Goal: Task Accomplishment & Management: Complete application form

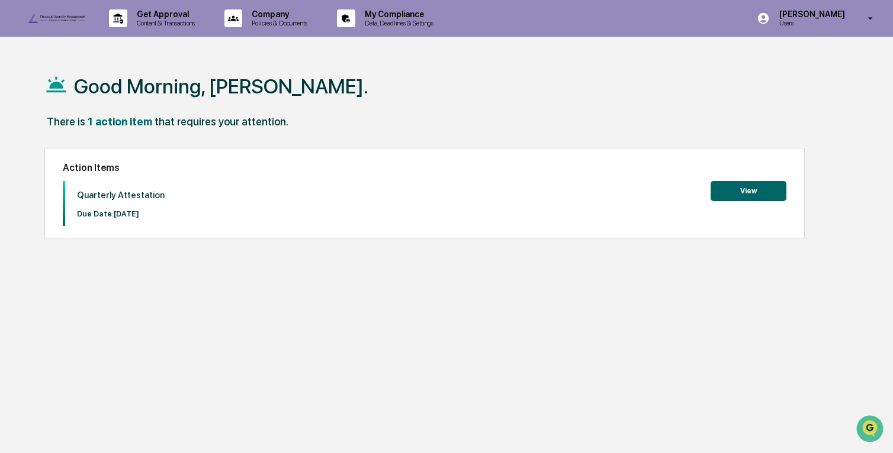
click at [736, 195] on button "View" at bounding box center [748, 191] width 76 height 20
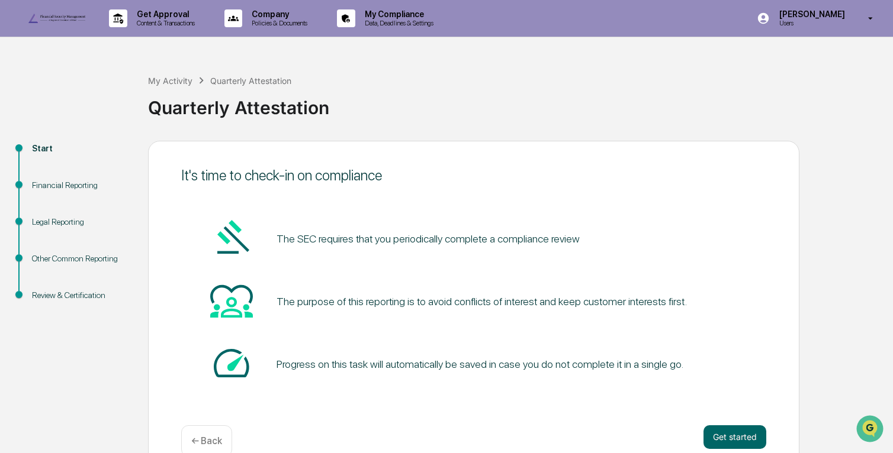
scroll to position [46, 0]
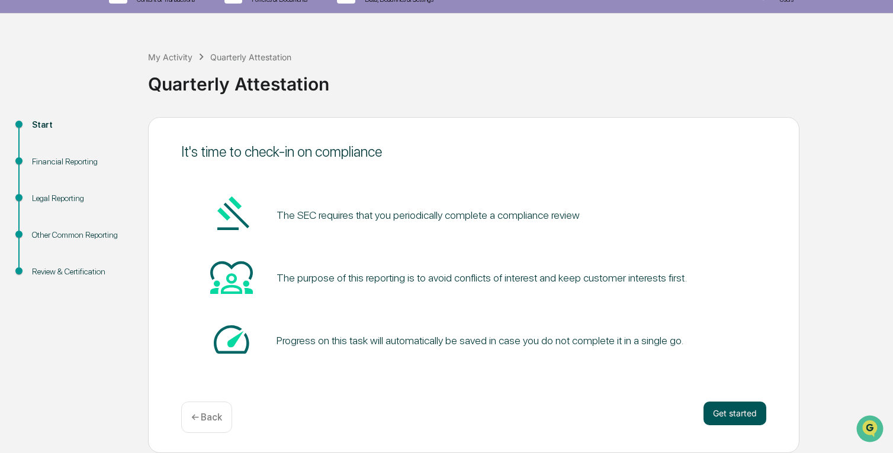
click at [728, 413] on button "Get started" at bounding box center [734, 414] width 63 height 24
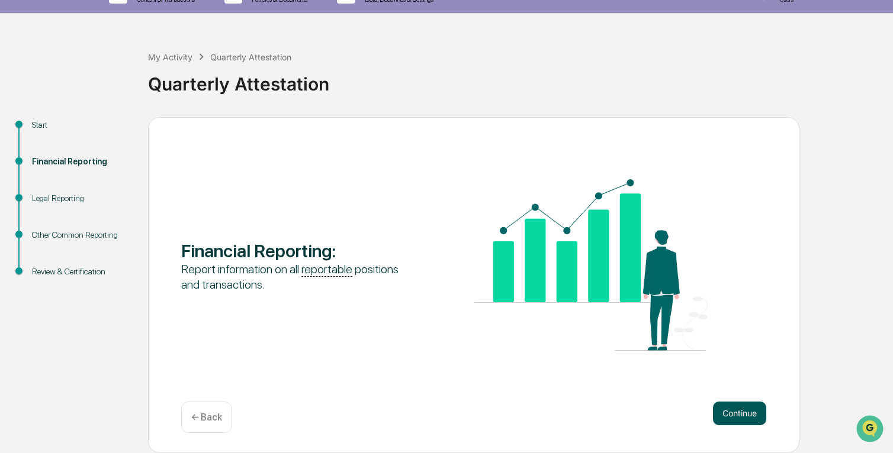
click at [735, 423] on button "Continue" at bounding box center [739, 414] width 53 height 24
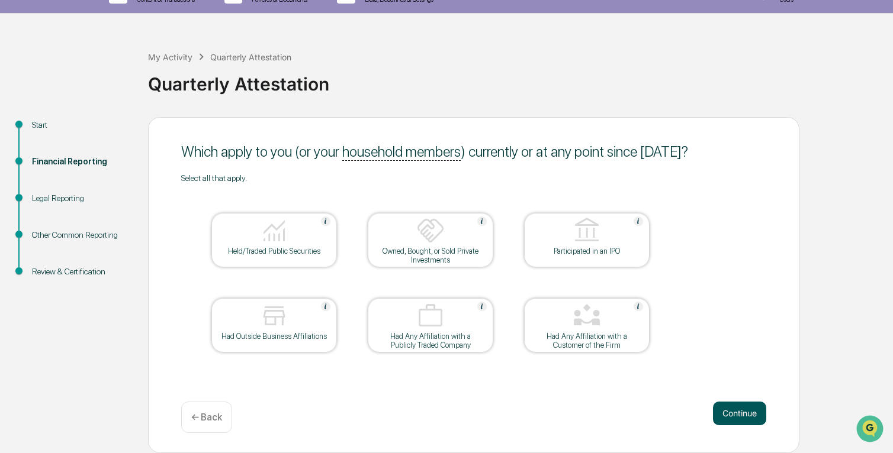
click at [745, 417] on button "Continue" at bounding box center [739, 414] width 53 height 24
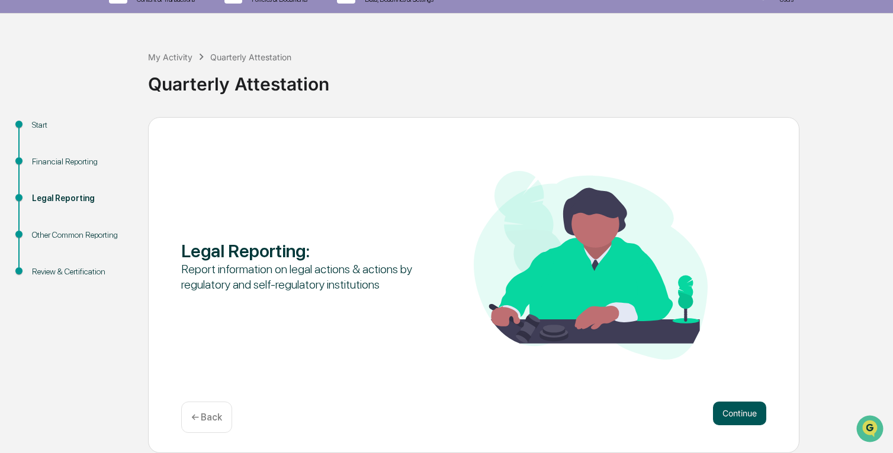
click at [746, 416] on button "Continue" at bounding box center [739, 414] width 53 height 24
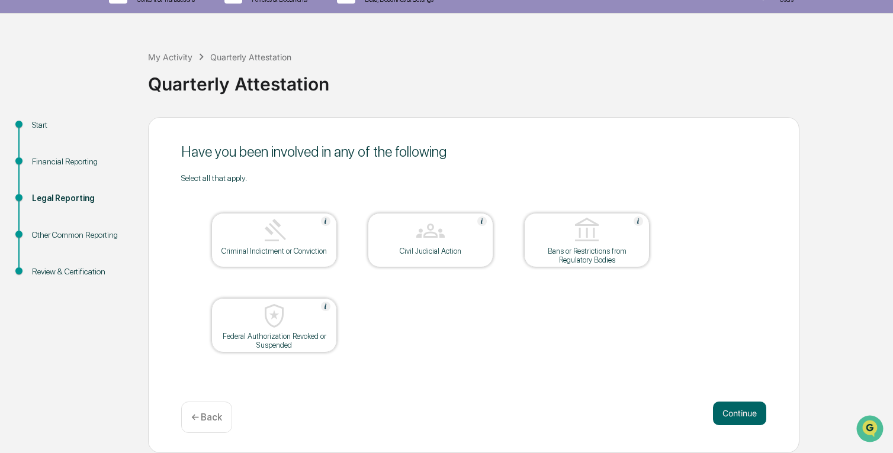
click at [746, 417] on button "Continue" at bounding box center [739, 414] width 53 height 24
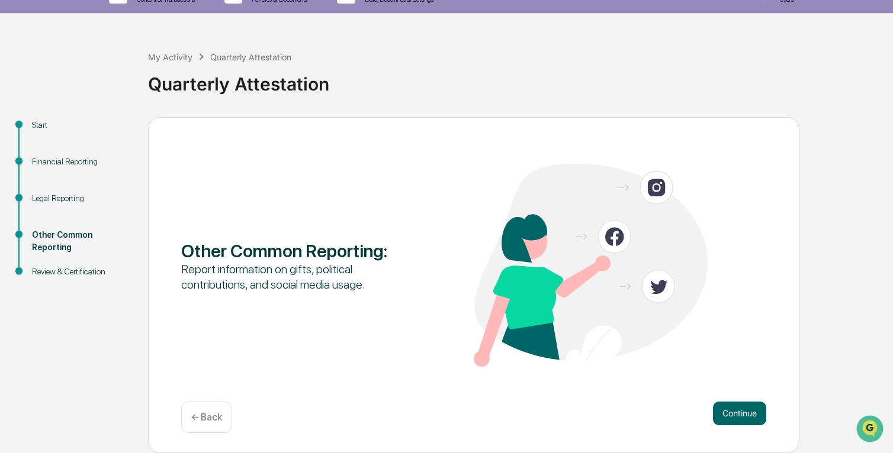
click at [746, 417] on button "Continue" at bounding box center [739, 414] width 53 height 24
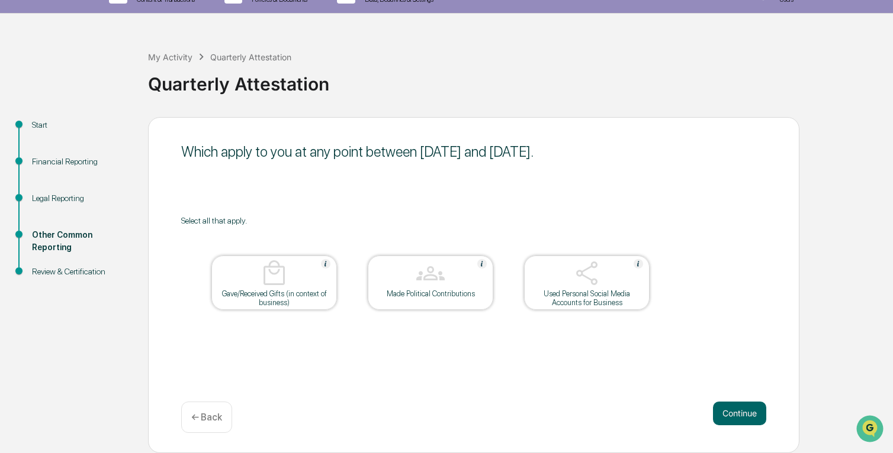
click at [746, 417] on button "Continue" at bounding box center [739, 414] width 53 height 24
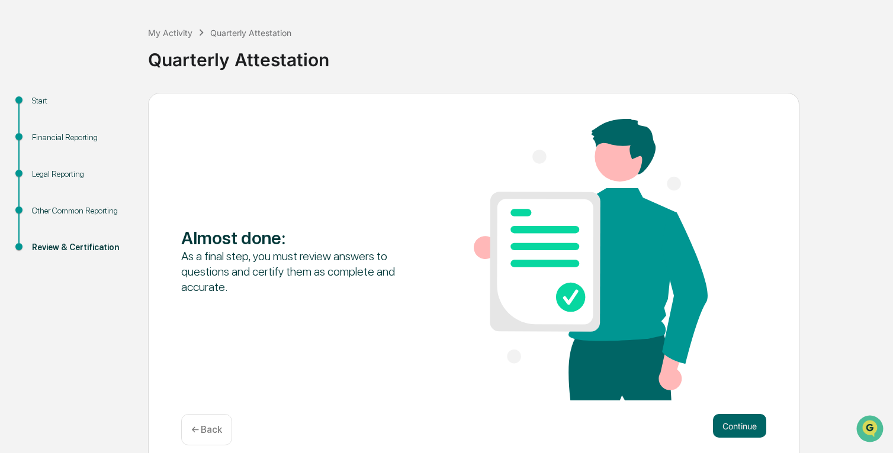
scroll to position [83, 0]
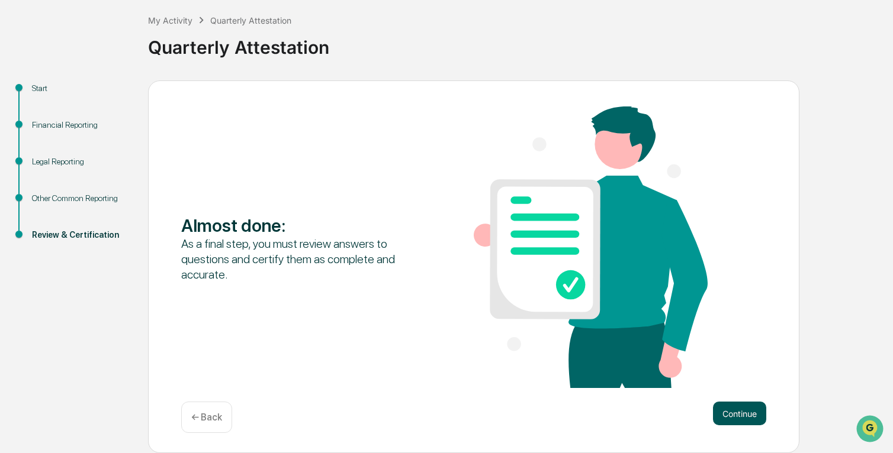
click at [750, 413] on button "Continue" at bounding box center [739, 414] width 53 height 24
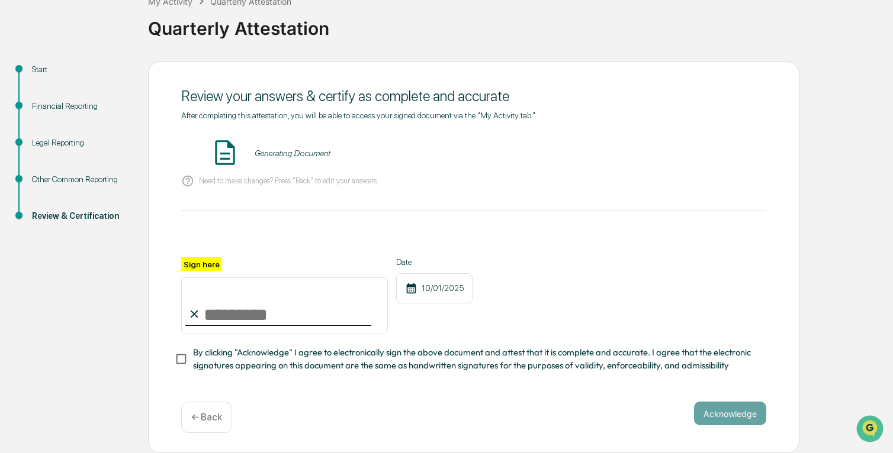
scroll to position [105, 0]
drag, startPoint x: 260, startPoint y: 307, endPoint x: 286, endPoint y: 303, distance: 26.4
click at [260, 307] on input "Sign here" at bounding box center [284, 306] width 207 height 57
type input "**********"
click at [825, 269] on div "**********" at bounding box center [446, 258] width 881 height 392
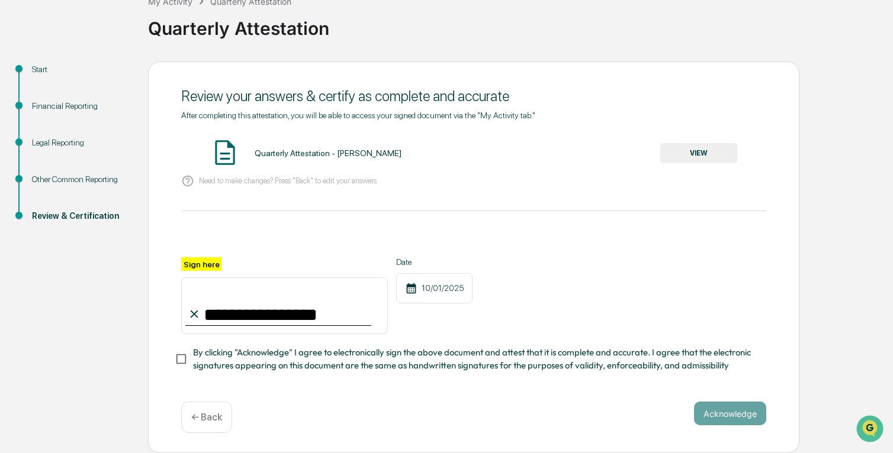
click at [699, 148] on button "VIEW" at bounding box center [698, 153] width 77 height 20
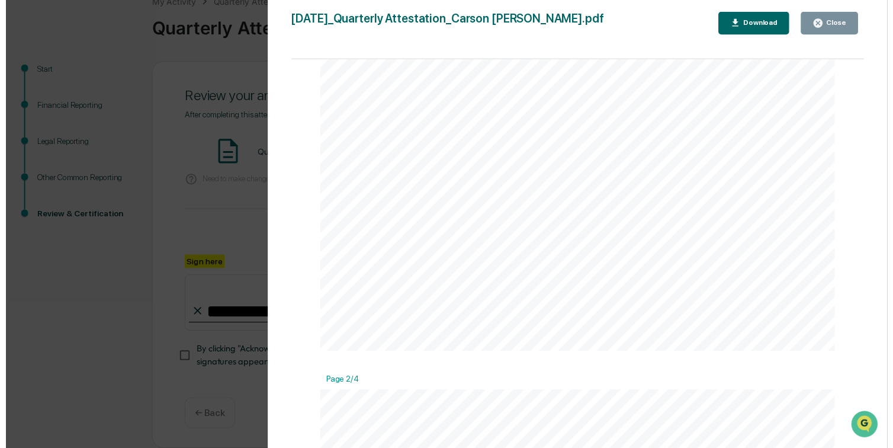
scroll to position [329, 0]
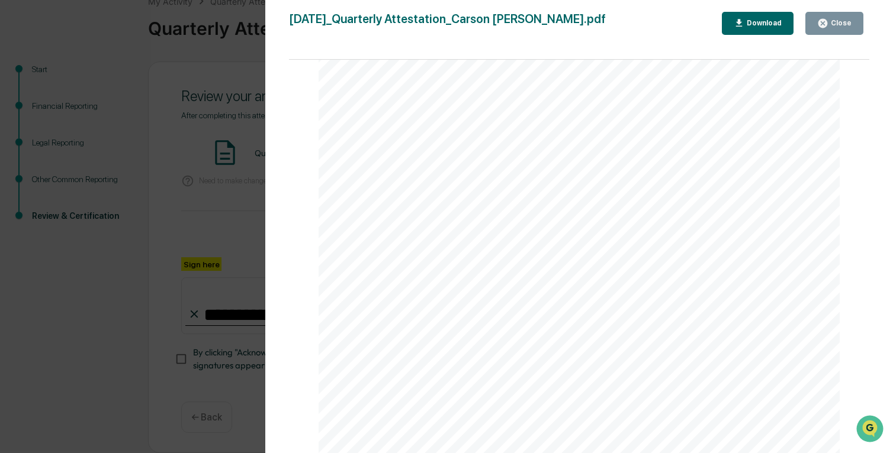
drag, startPoint x: 823, startPoint y: 20, endPoint x: 777, endPoint y: 110, distance: 101.1
click at [824, 20] on icon "button" at bounding box center [822, 23] width 9 height 9
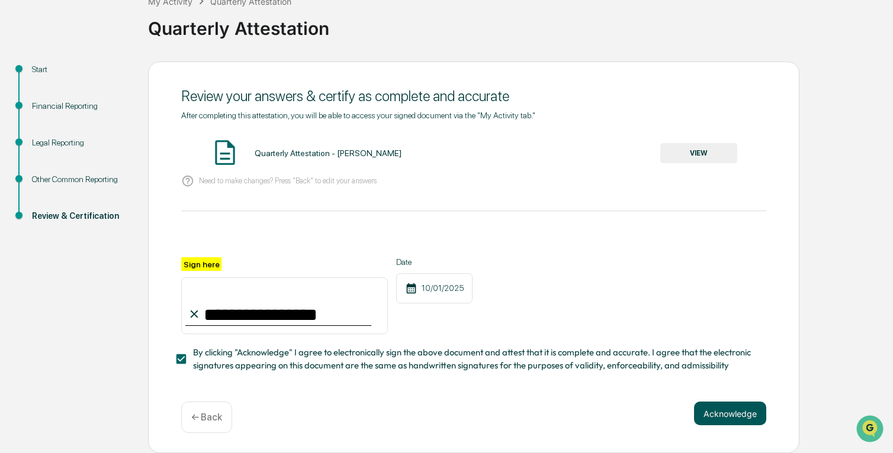
click at [746, 414] on button "Acknowledge" at bounding box center [730, 414] width 72 height 24
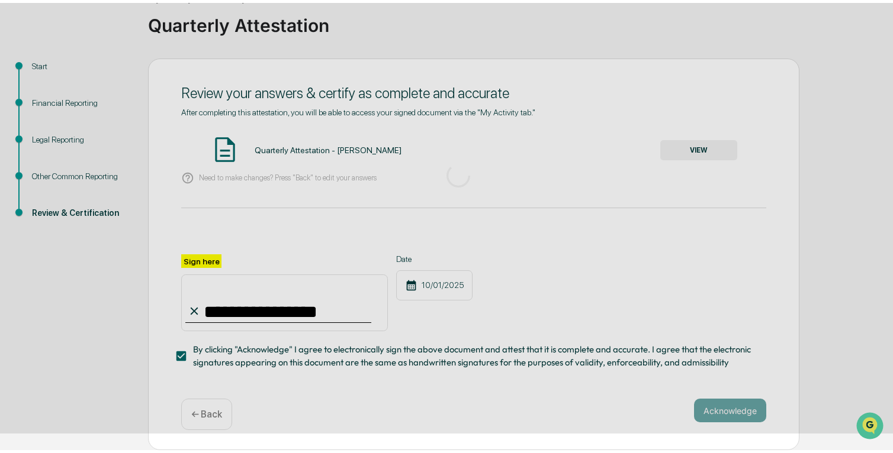
scroll to position [46, 0]
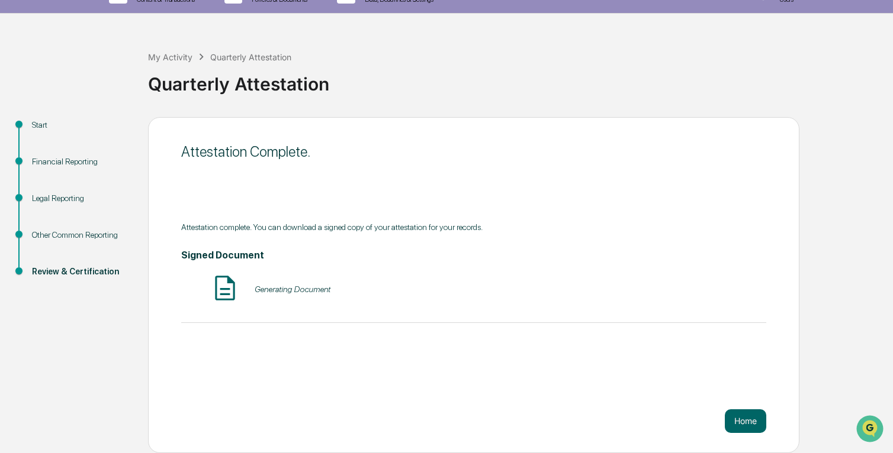
click at [298, 371] on div "Attestation Complete. Attestation complete. You can download a signed copy of y…" at bounding box center [473, 285] width 651 height 336
click at [743, 421] on button "Home" at bounding box center [745, 422] width 41 height 24
